Goal: Navigation & Orientation: Find specific page/section

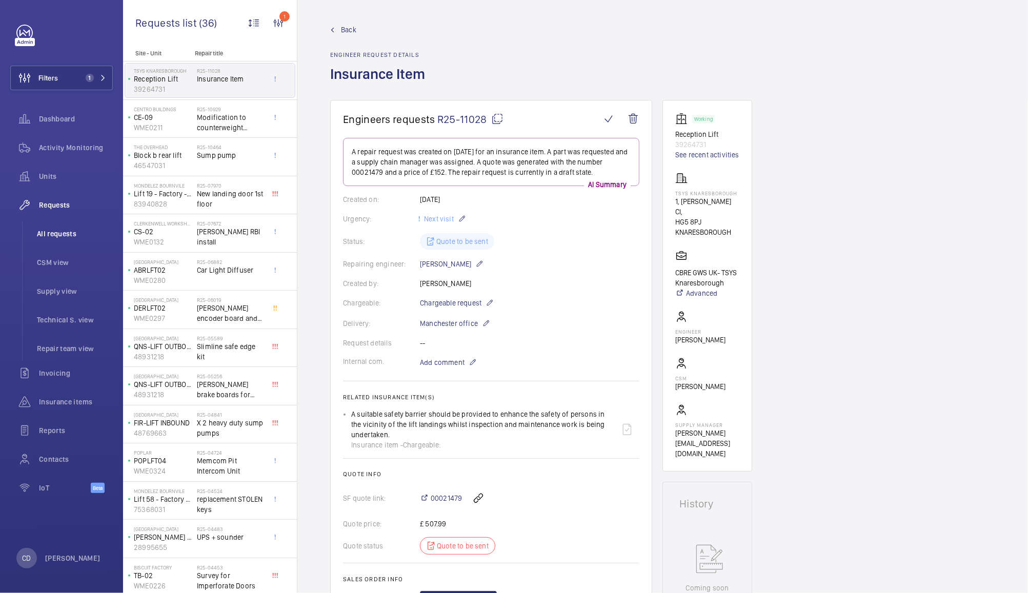
click at [53, 233] on span "All requests" at bounding box center [75, 234] width 76 height 10
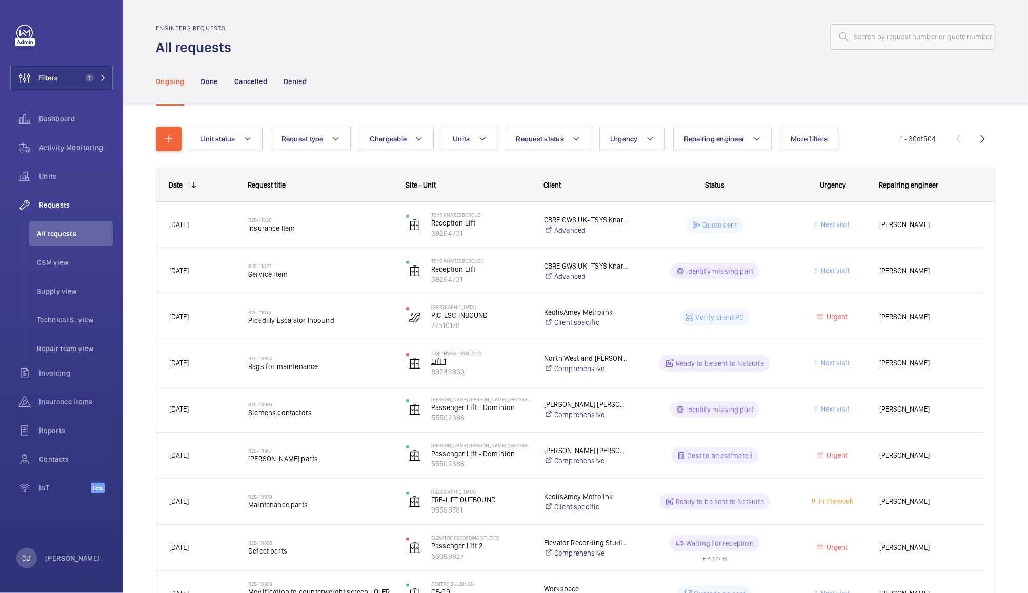
click at [467, 362] on p "Lift 1" at bounding box center [480, 361] width 99 height 10
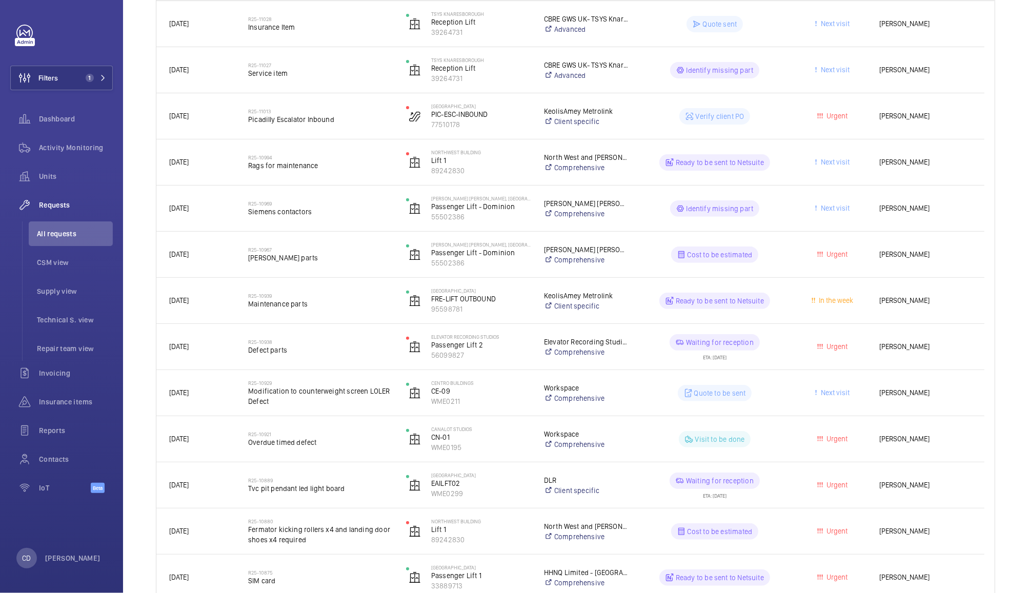
scroll to position [204, 0]
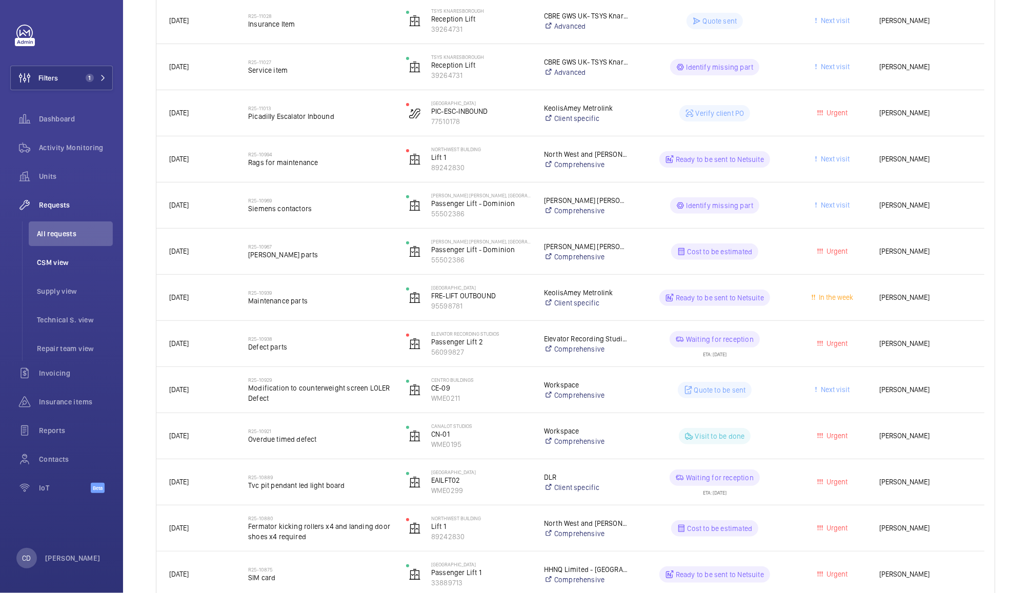
click at [64, 256] on li "CSM view" at bounding box center [71, 262] width 84 height 25
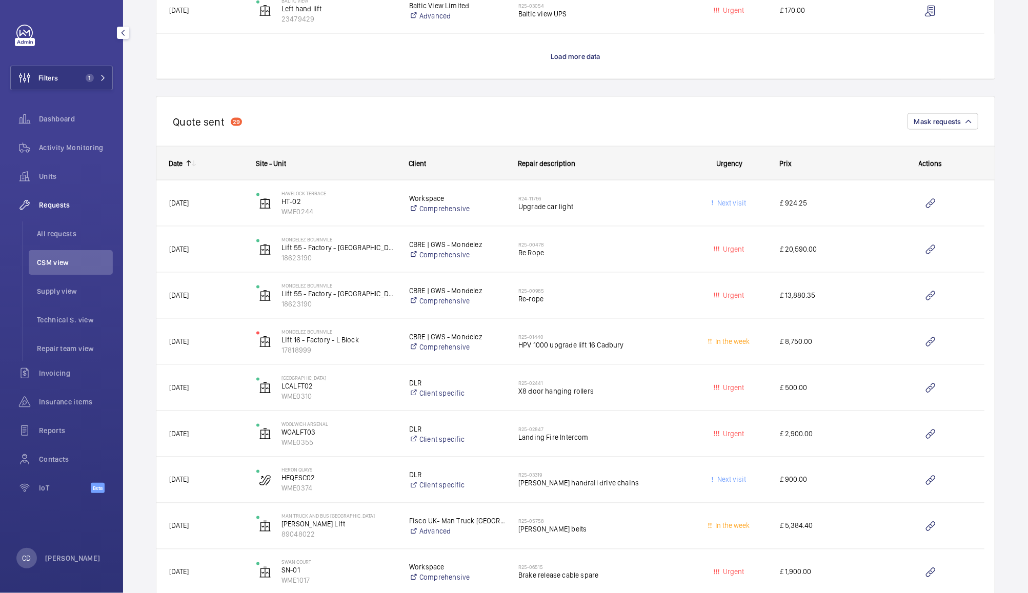
scroll to position [1089, 0]
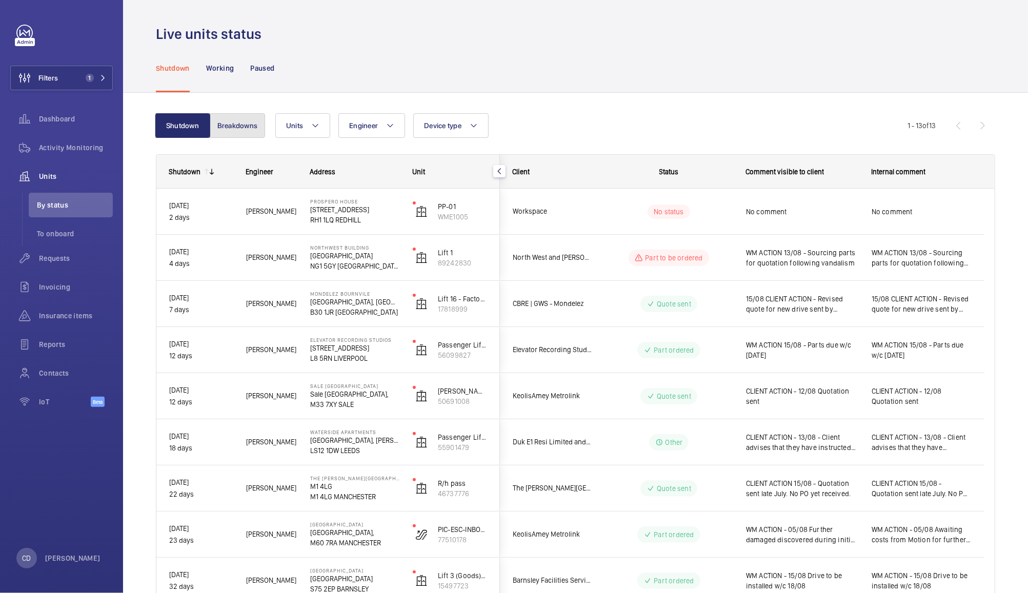
click at [246, 123] on button "Breakdowns" at bounding box center [237, 125] width 55 height 25
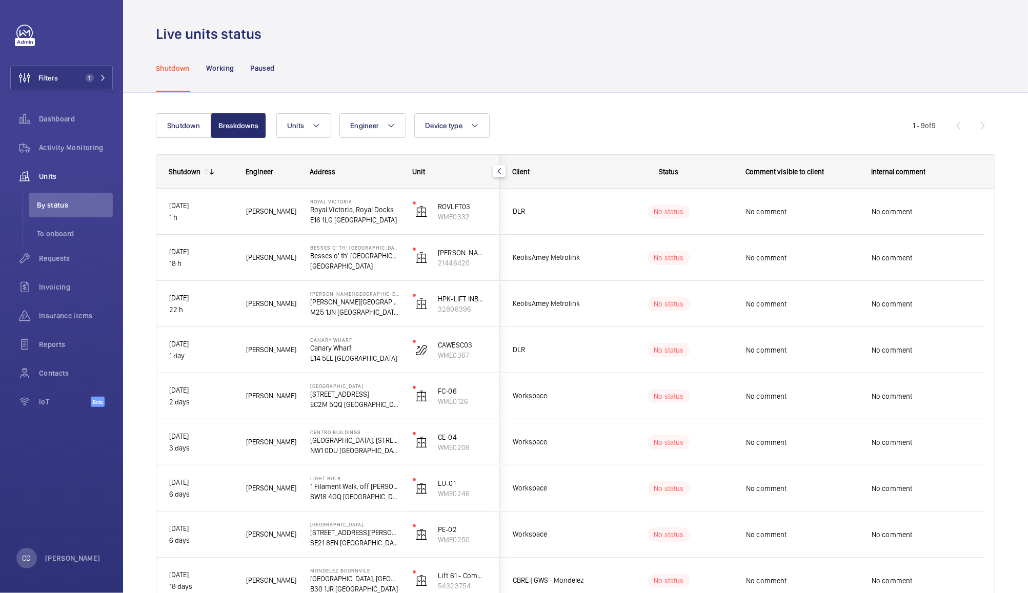
click at [366, 544] on p "SE21 8EN LONDON" at bounding box center [354, 543] width 89 height 10
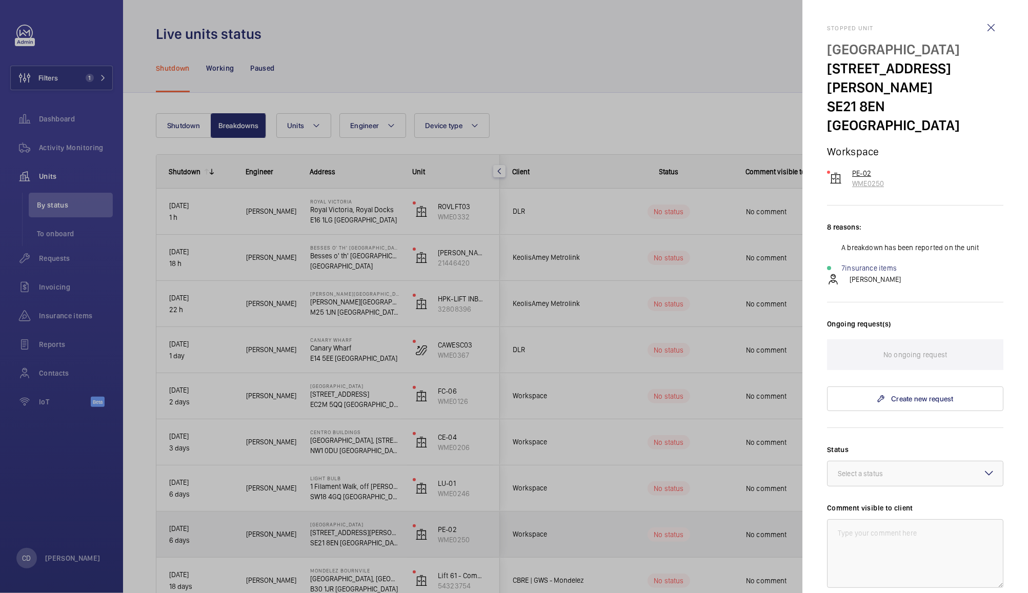
click at [862, 168] on p "PE-02" at bounding box center [868, 173] width 32 height 10
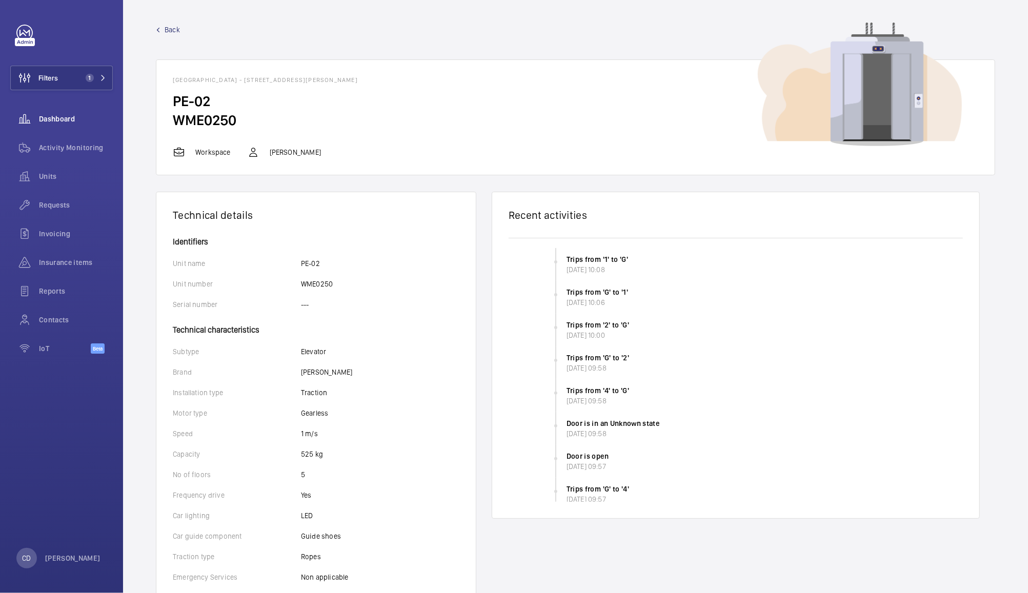
click at [55, 115] on span "Dashboard" at bounding box center [76, 119] width 74 height 10
